Goal: Use online tool/utility: Use online tool/utility

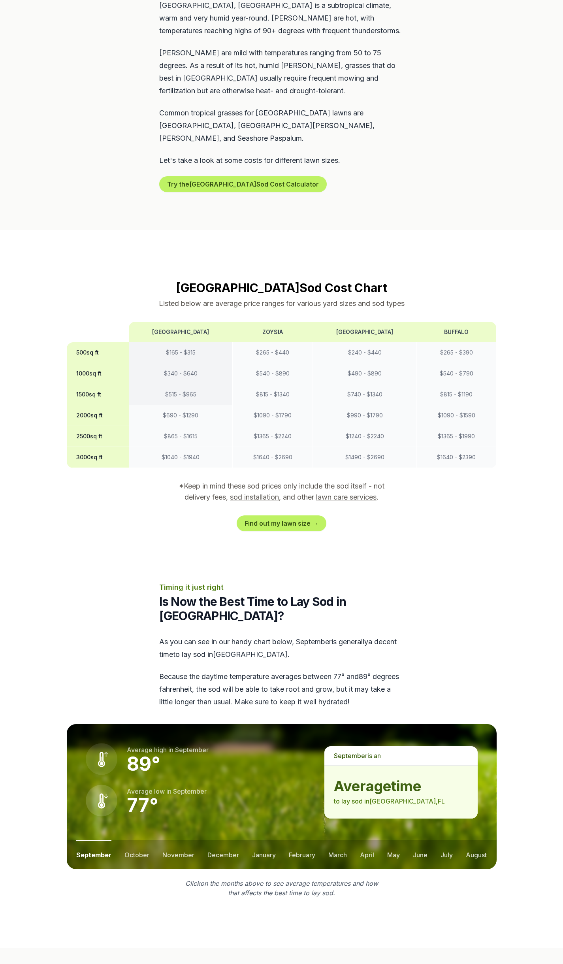
scroll to position [593, 0]
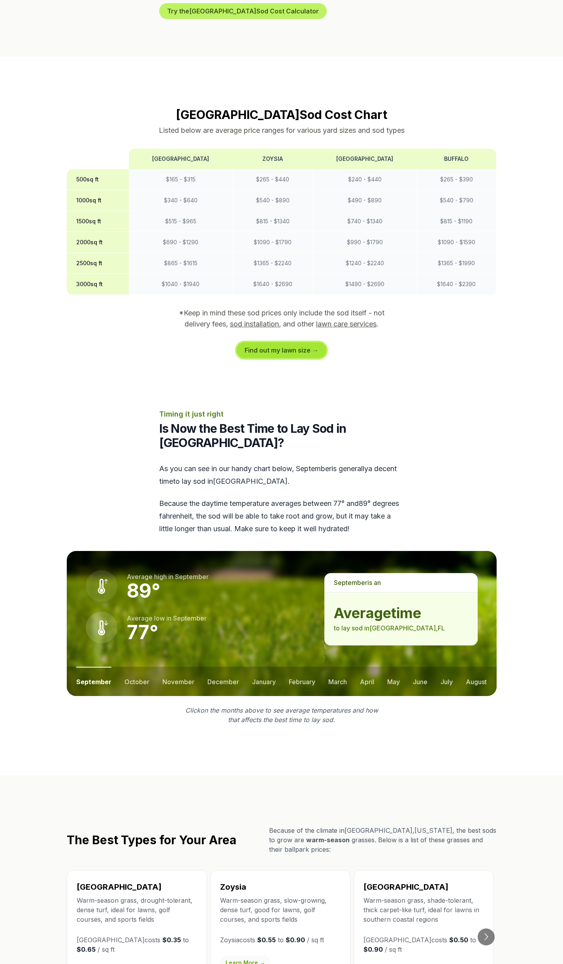
click at [292, 344] on link "Find out my lawn size →" at bounding box center [282, 350] width 90 height 16
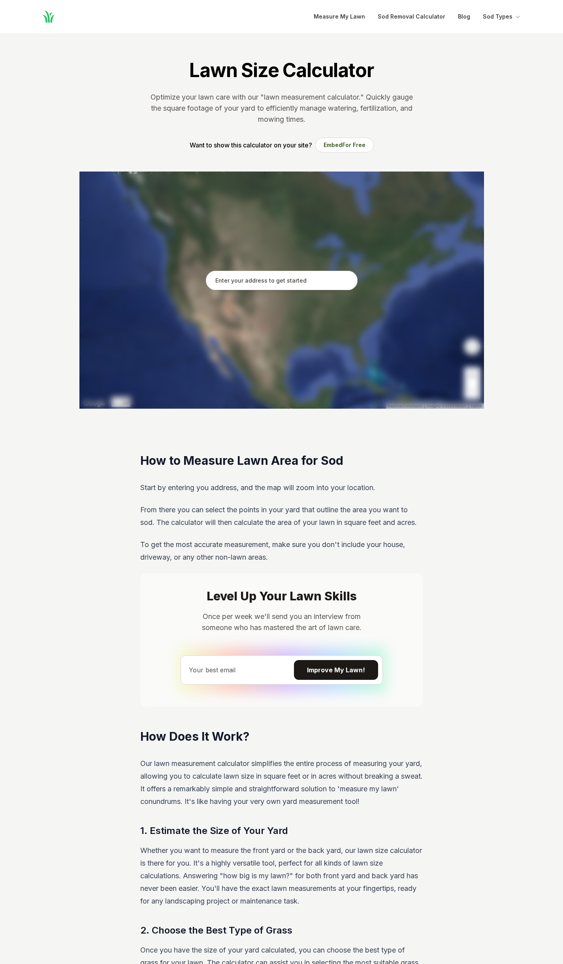
click at [276, 279] on input "text" at bounding box center [282, 281] width 152 height 20
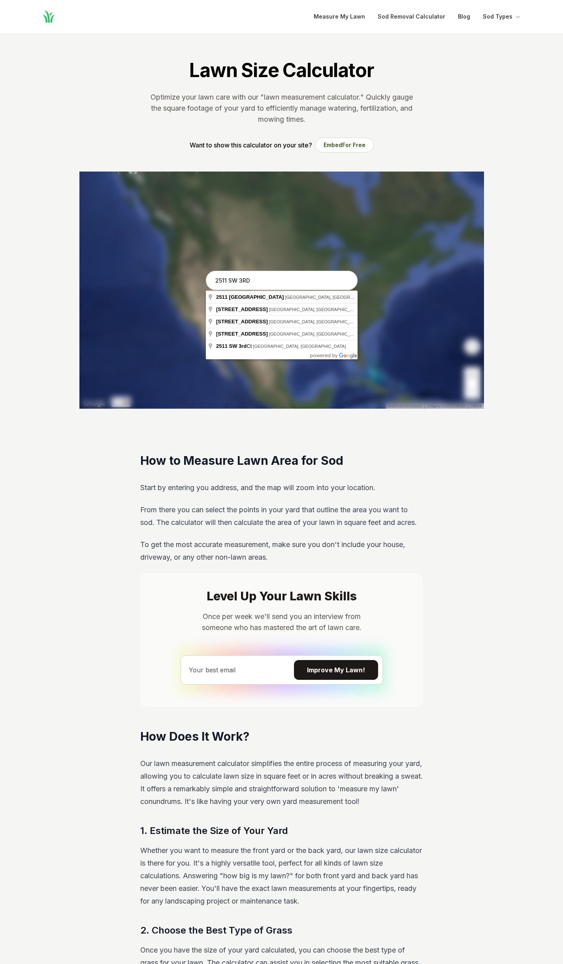
type input "[STREET_ADDRESS]"
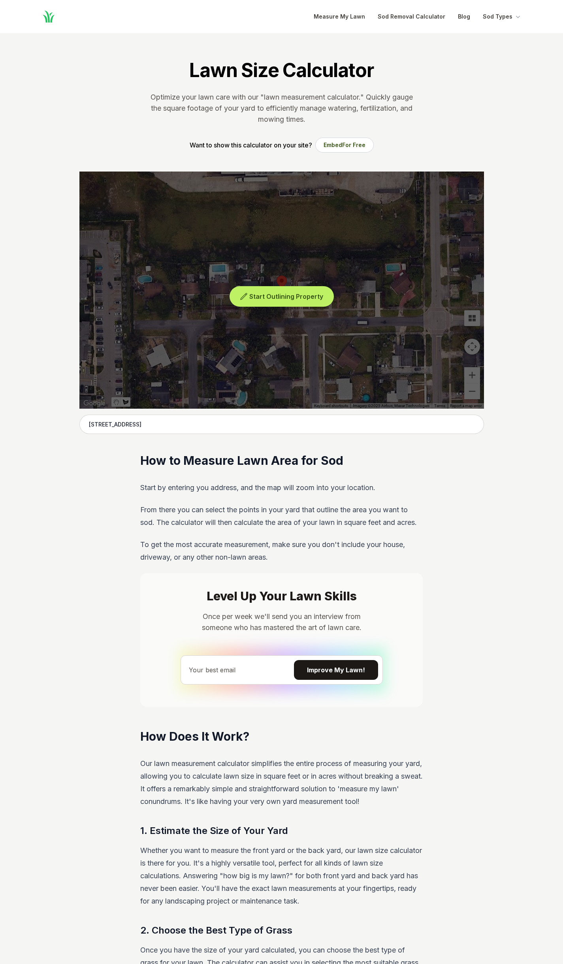
click at [274, 297] on span "Start Outlining Property" at bounding box center [286, 297] width 74 height 8
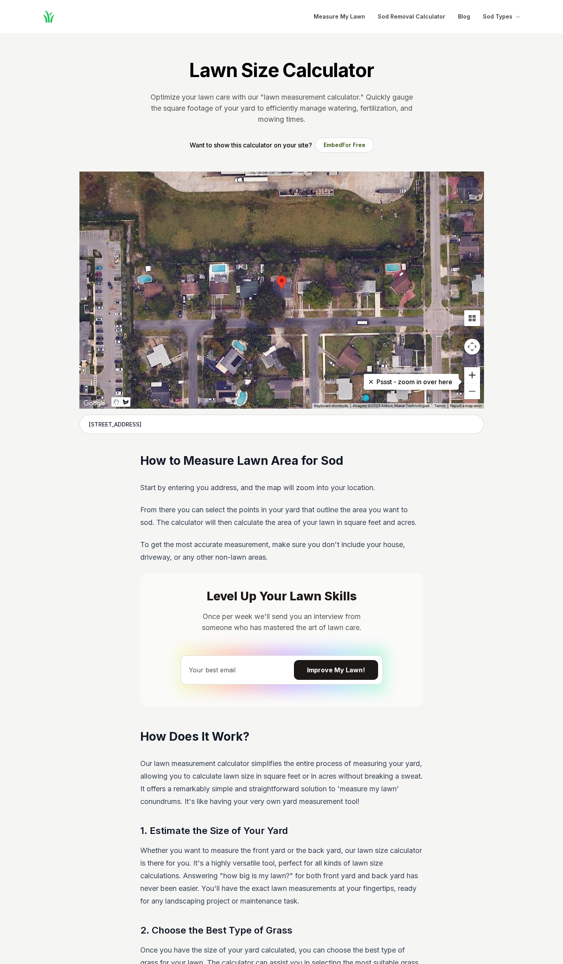
click at [473, 379] on button "Zoom in" at bounding box center [473, 375] width 16 height 16
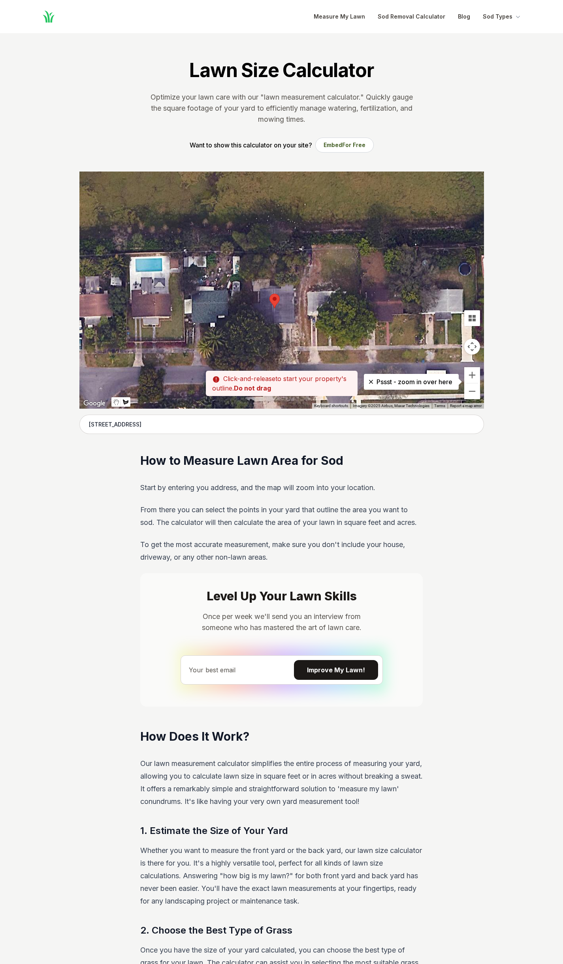
drag, startPoint x: 254, startPoint y: 234, endPoint x: 247, endPoint y: 253, distance: 20.3
click at [247, 253] on div at bounding box center [281, 290] width 405 height 237
click at [244, 256] on div at bounding box center [281, 290] width 405 height 237
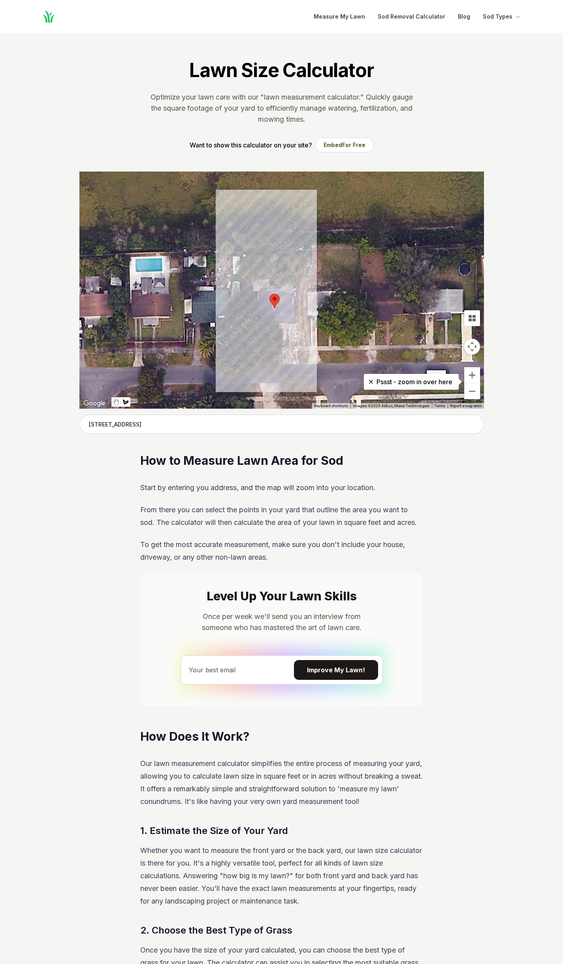
click at [244, 348] on div at bounding box center [281, 290] width 405 height 237
click at [304, 346] on div at bounding box center [281, 290] width 405 height 237
click at [302, 253] on div at bounding box center [281, 290] width 405 height 237
click at [246, 257] on div at bounding box center [281, 290] width 405 height 237
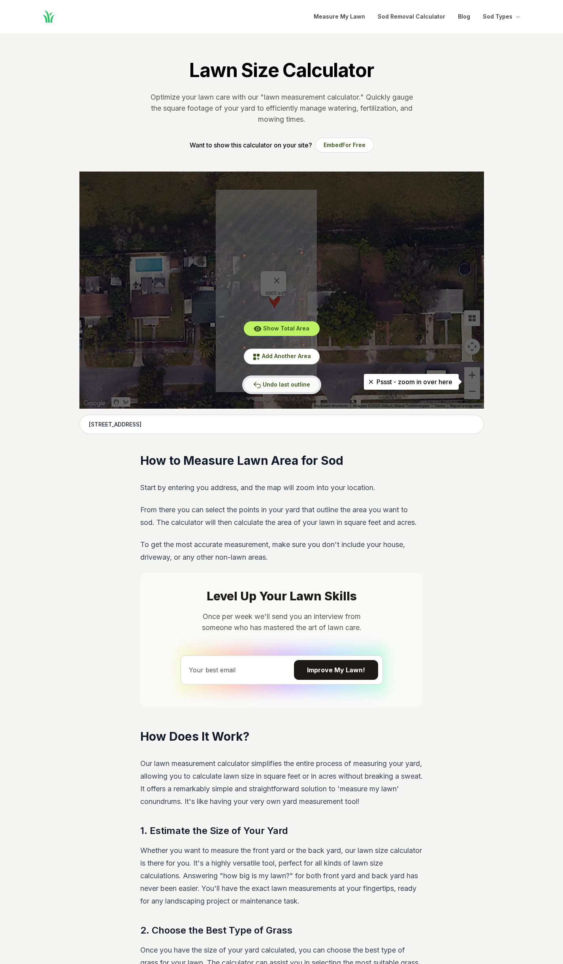
click at [298, 385] on span "Undo last outline" at bounding box center [286, 384] width 47 height 7
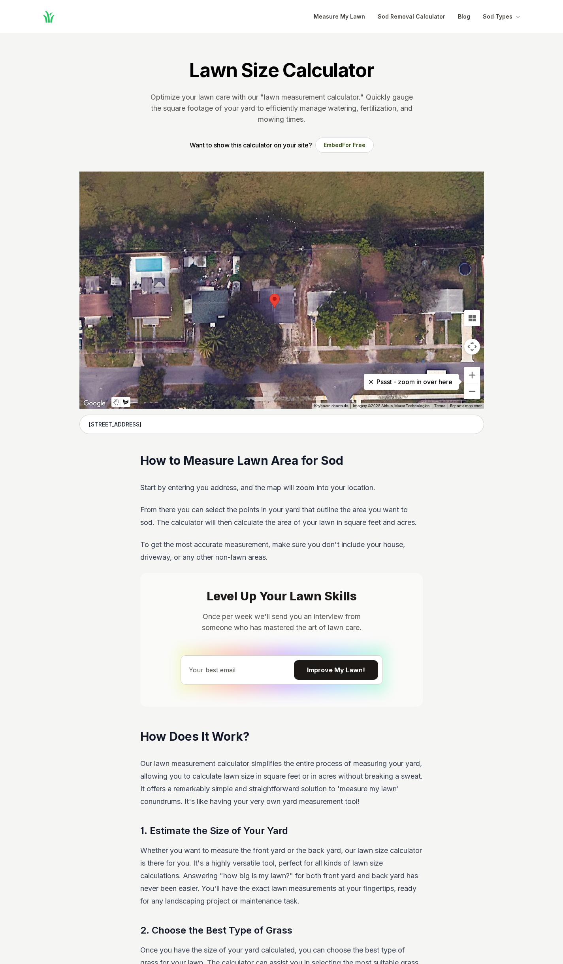
click at [240, 323] on div at bounding box center [281, 290] width 405 height 237
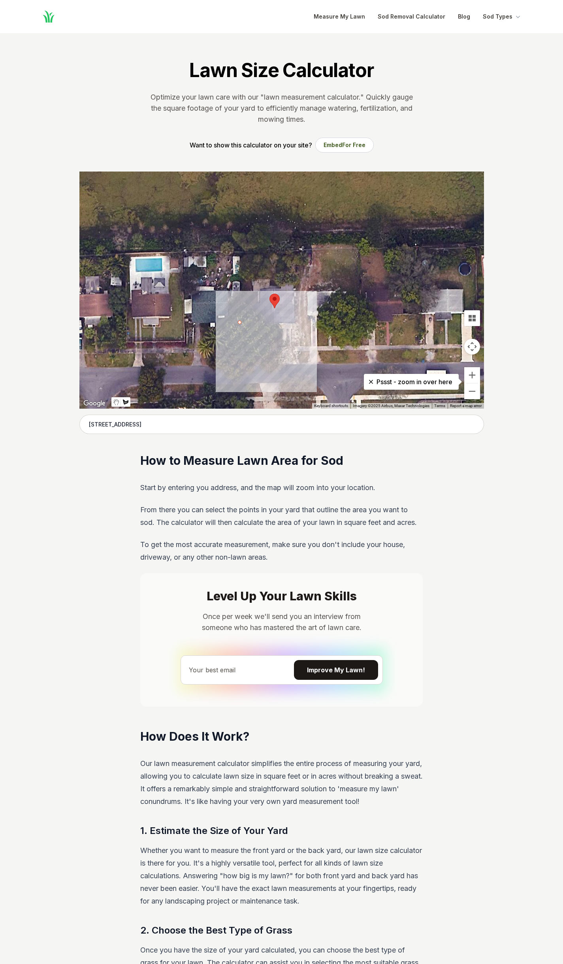
click at [303, 323] on div at bounding box center [281, 290] width 405 height 237
click at [302, 346] on div at bounding box center [281, 290] width 405 height 237
click at [239, 346] on div at bounding box center [281, 290] width 405 height 237
click at [238, 323] on div at bounding box center [281, 290] width 405 height 237
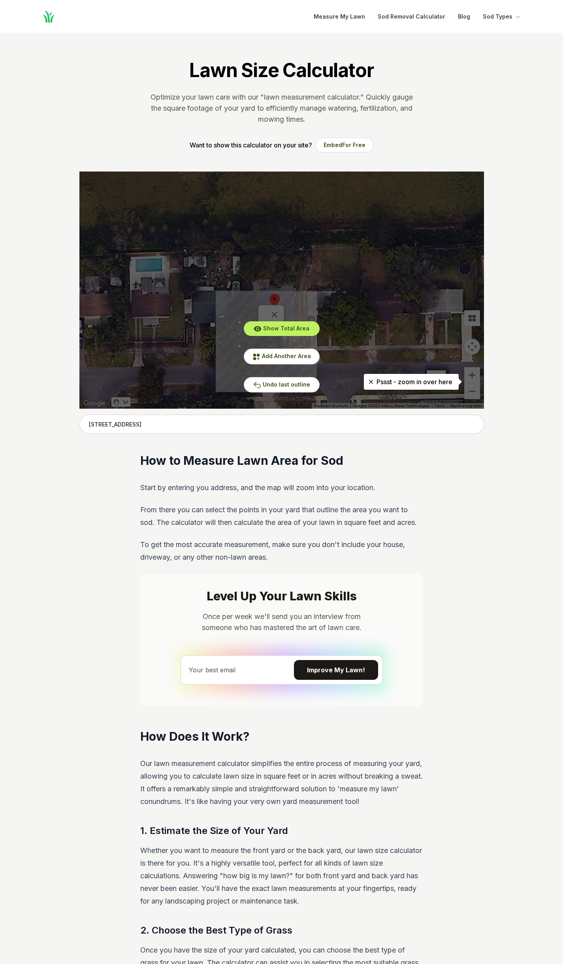
click at [468, 490] on div "Lawn Size Calculator Optimize your lawn care with our "lawn measurement calcula…" at bounding box center [281, 846] width 455 height 1627
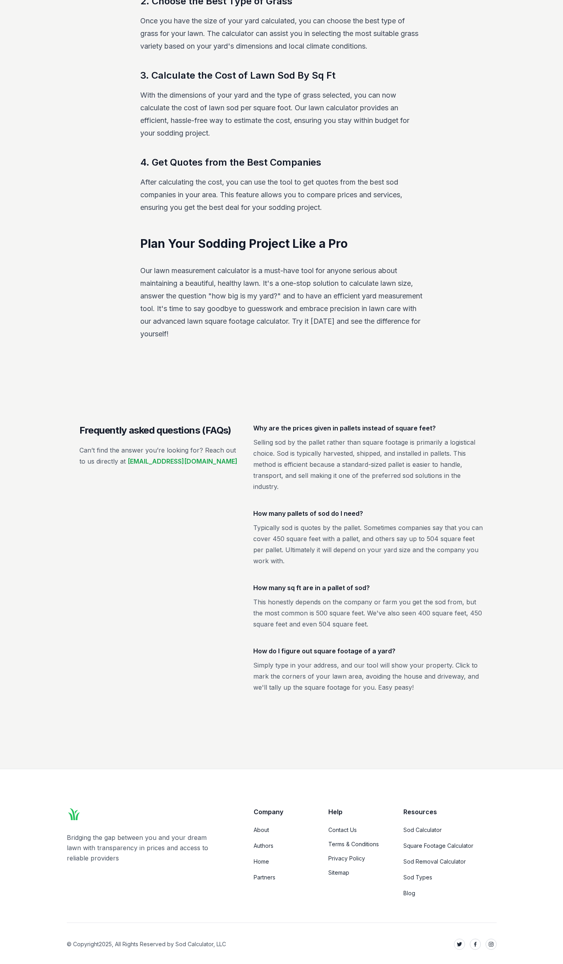
scroll to position [931, 0]
click at [402, 449] on p "Selling sod by the pallet rather than square footage is primarily a logistical …" at bounding box center [368, 462] width 231 height 55
